Goal: Check status: Check status

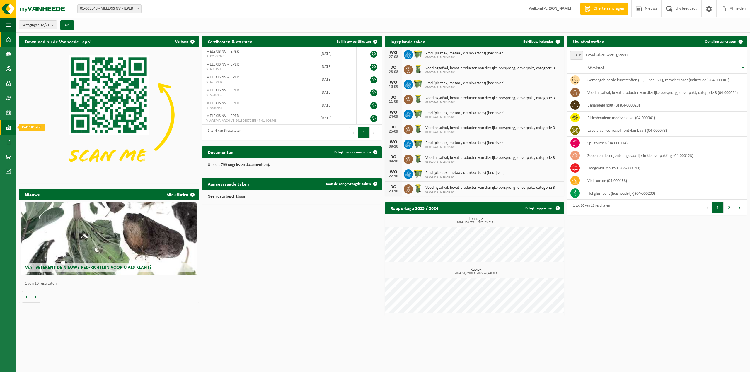
click at [10, 127] on span at bounding box center [8, 127] width 5 height 15
click at [51, 129] on span "In grafiekvorm" at bounding box center [47, 127] width 26 height 11
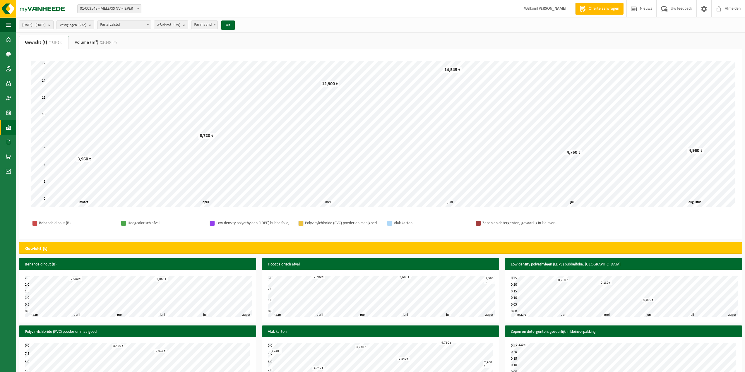
click at [9, 125] on span at bounding box center [8, 127] width 5 height 15
click at [39, 143] on span "In lijstvorm" at bounding box center [44, 139] width 20 height 11
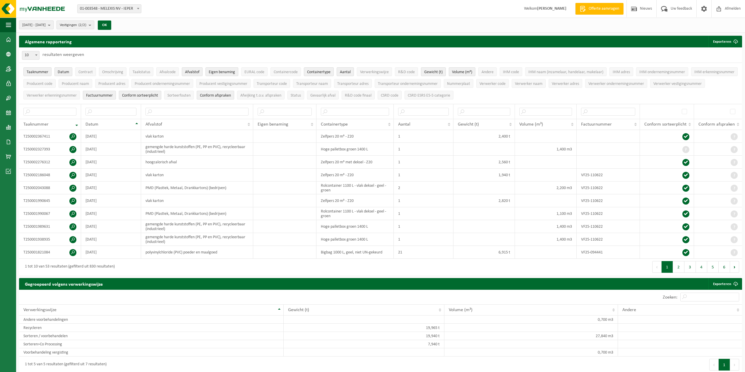
click at [46, 26] on span "[DATE] - [DATE]" at bounding box center [33, 25] width 23 height 9
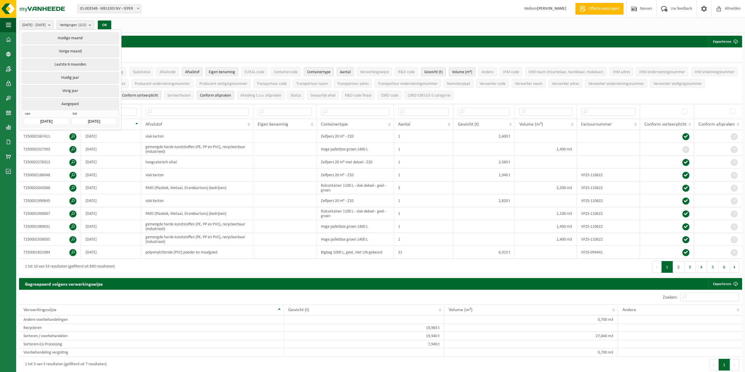
click at [49, 121] on input "2025-03-01" at bounding box center [46, 121] width 46 height 8
click at [90, 132] on icon at bounding box center [89, 133] width 9 height 9
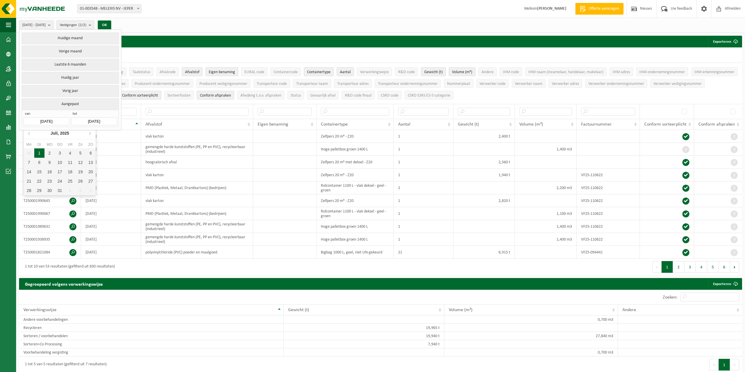
click at [37, 153] on div "1" at bounding box center [39, 152] width 10 height 9
type input "2025-07-01"
click at [90, 122] on input "2025-08-20" at bounding box center [94, 121] width 46 height 8
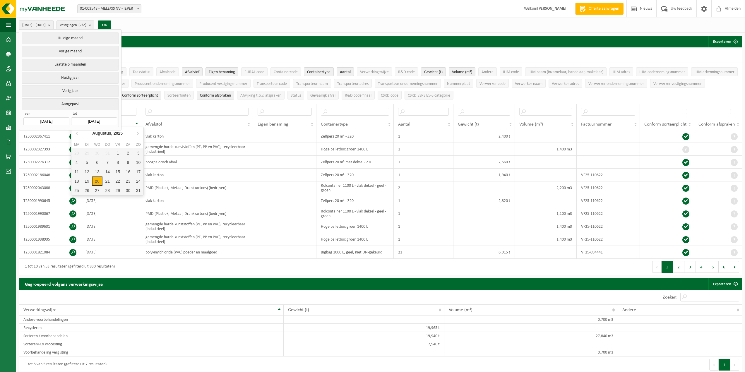
drag, startPoint x: 74, startPoint y: 136, endPoint x: 81, endPoint y: 137, distance: 7.2
click at [74, 135] on icon at bounding box center [77, 133] width 9 height 9
click at [84, 151] on div "1" at bounding box center [87, 152] width 10 height 9
type input "2025-07-01"
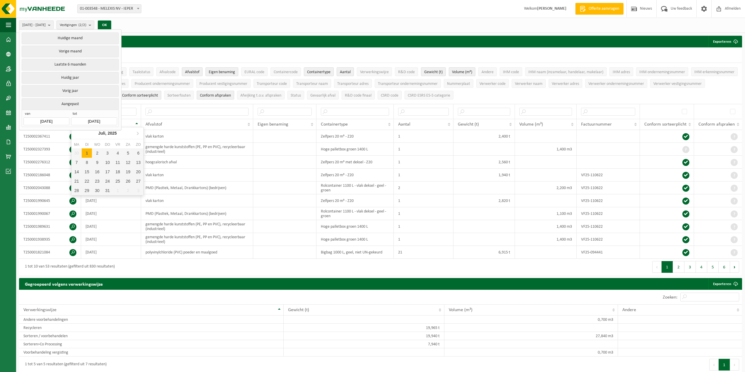
click at [93, 119] on input "2025-07-01" at bounding box center [94, 121] width 46 height 8
click at [139, 136] on icon at bounding box center [137, 133] width 9 height 9
click at [76, 131] on icon at bounding box center [77, 133] width 9 height 9
click at [108, 189] on div "31" at bounding box center [107, 190] width 10 height 9
type input "2025-07-31"
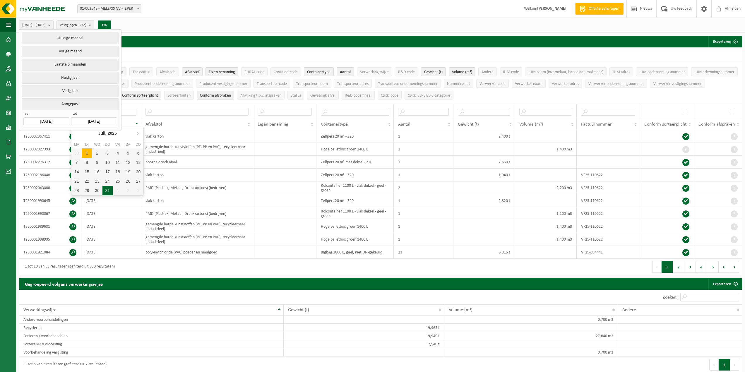
type input "2025-07-01"
click at [111, 27] on button "OK" at bounding box center [104, 24] width 13 height 9
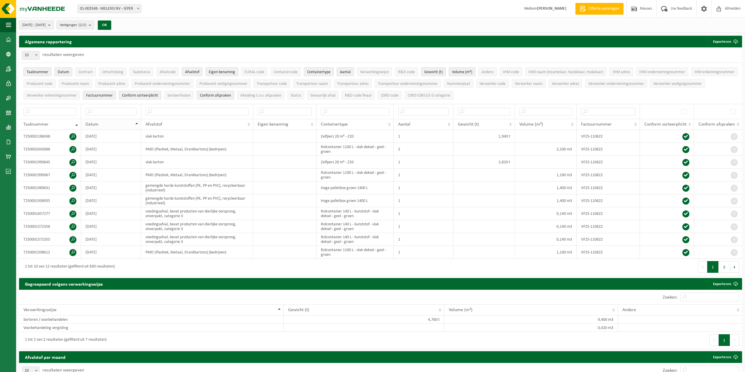
click at [109, 122] on div "Datum" at bounding box center [109, 124] width 48 height 5
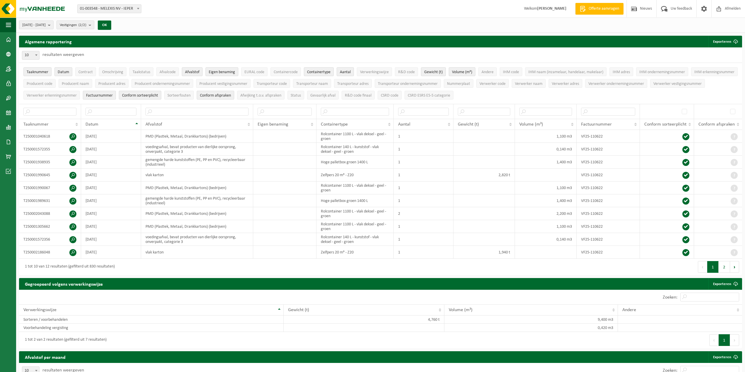
click at [722, 263] on button "2" at bounding box center [724, 267] width 11 height 12
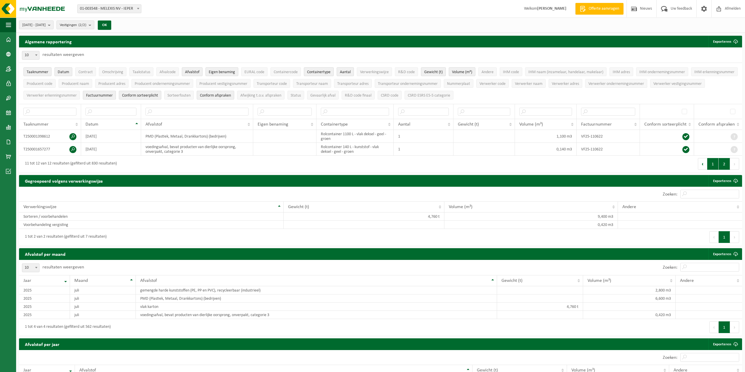
click at [711, 163] on button "1" at bounding box center [712, 164] width 11 height 12
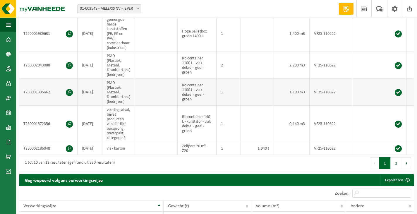
scroll to position [290, 0]
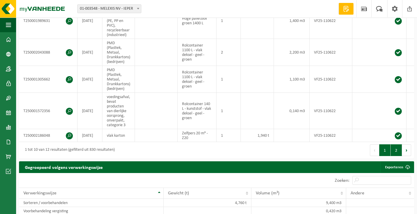
click at [392, 156] on button "2" at bounding box center [396, 150] width 11 height 12
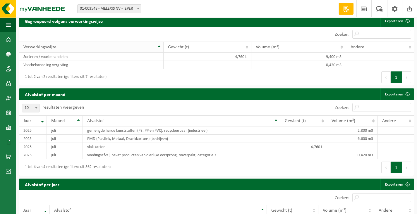
scroll to position [221, 0]
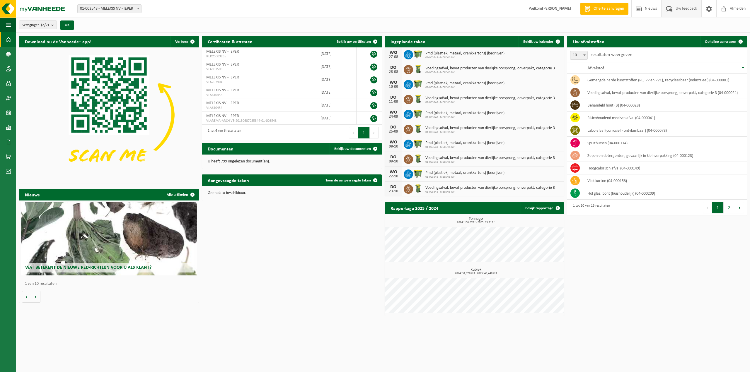
click at [693, 7] on span "Uw feedback" at bounding box center [686, 8] width 24 height 17
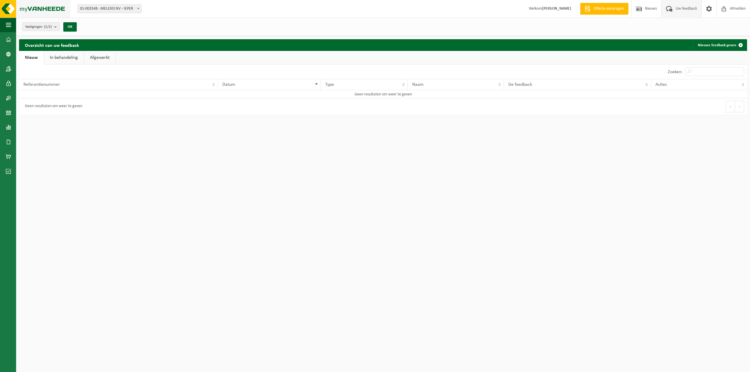
click at [4, 12] on img at bounding box center [35, 9] width 70 height 18
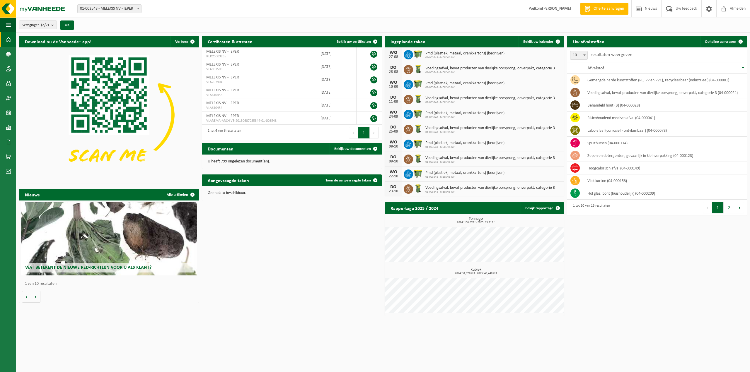
drag, startPoint x: 538, startPoint y: 40, endPoint x: 538, endPoint y: 48, distance: 8.5
click at [538, 40] on span "Bekijk uw kalender" at bounding box center [538, 42] width 30 height 4
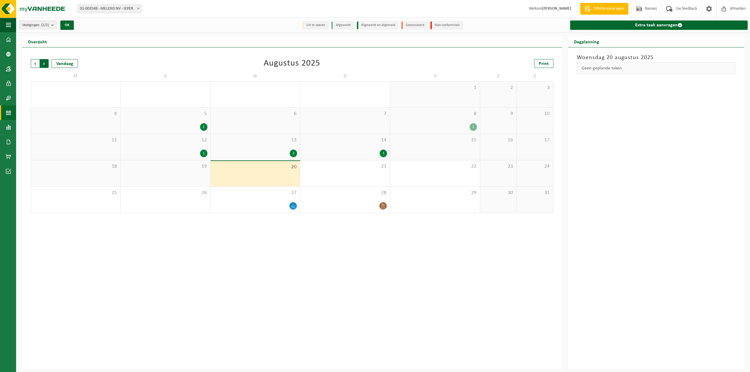
click at [39, 63] on span "Vorige" at bounding box center [35, 63] width 9 height 9
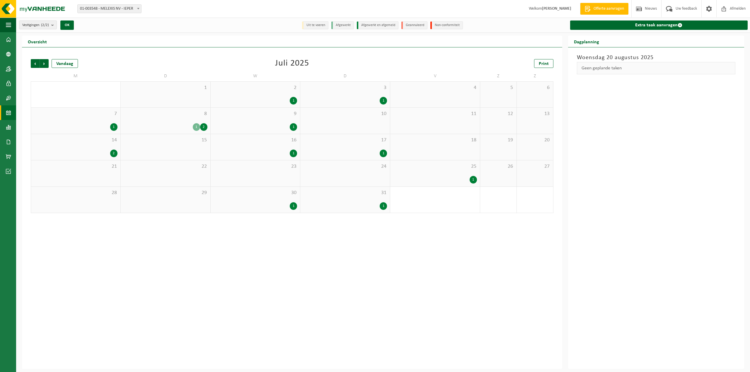
click at [295, 101] on div "1" at bounding box center [293, 101] width 7 height 8
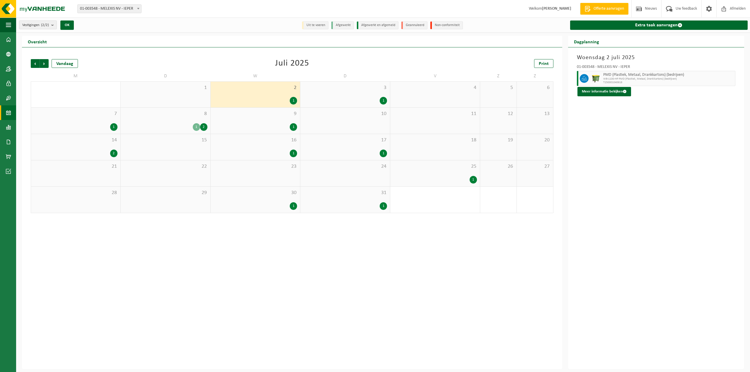
click at [208, 129] on div "8 1 2" at bounding box center [166, 121] width 90 height 26
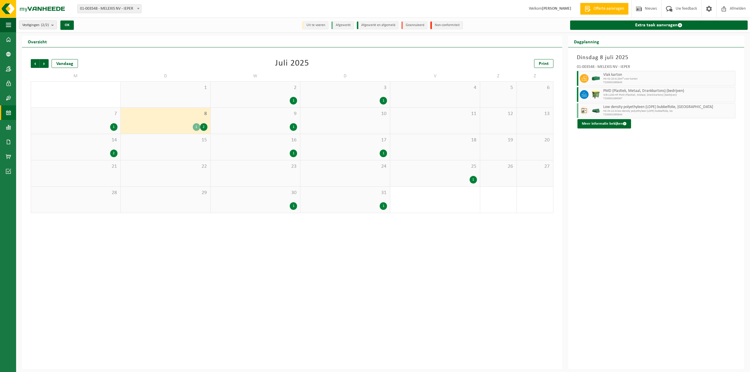
click at [75, 150] on div "2" at bounding box center [75, 154] width 83 height 8
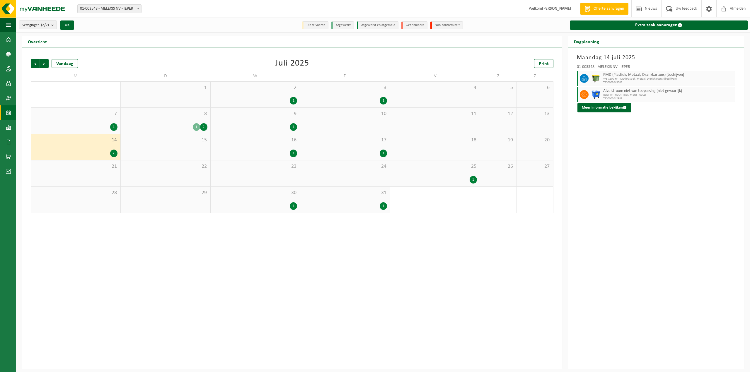
click at [272, 150] on div "1" at bounding box center [255, 154] width 84 height 8
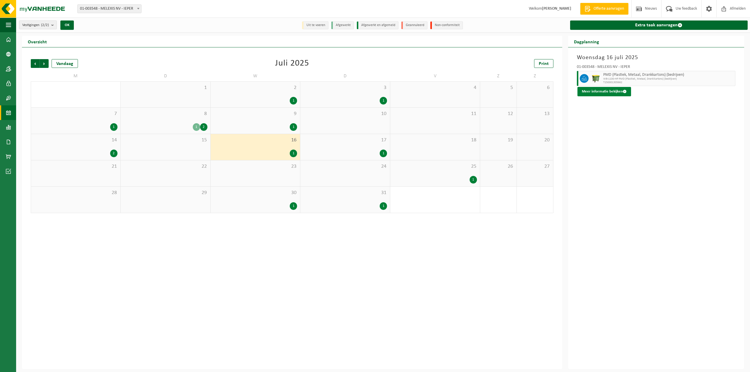
click at [611, 91] on button "Meer informatie bekijken" at bounding box center [604, 91] width 54 height 9
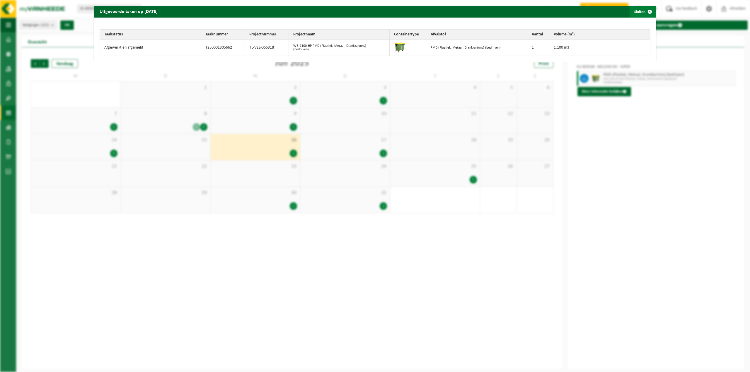
click at [644, 12] on span "button" at bounding box center [650, 12] width 12 height 12
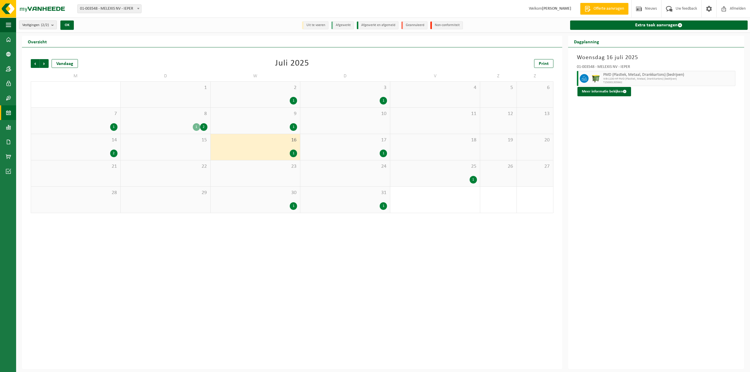
click at [114, 138] on span "14" at bounding box center [75, 140] width 83 height 6
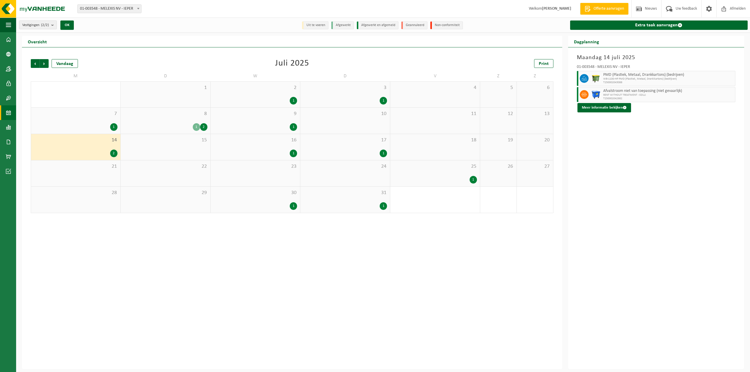
click at [616, 97] on span "T250002042982" at bounding box center [668, 99] width 130 height 4
click at [616, 107] on button "Meer informatie bekijken" at bounding box center [604, 107] width 54 height 9
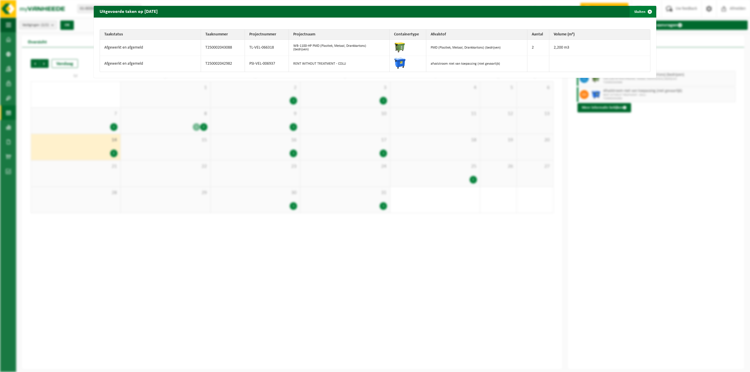
click at [630, 10] on button "Sluiten" at bounding box center [642, 12] width 26 height 12
